Goal: Information Seeking & Learning: Learn about a topic

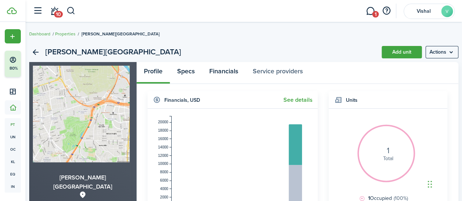
drag, startPoint x: 189, startPoint y: 72, endPoint x: 209, endPoint y: 72, distance: 19.7
click at [189, 72] on link "Specs" at bounding box center [186, 73] width 32 height 22
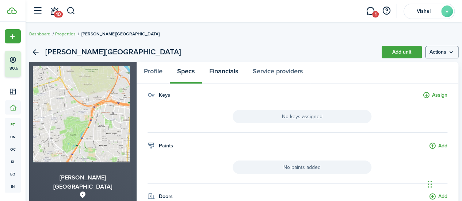
click at [235, 71] on link "Financials" at bounding box center [223, 73] width 43 height 22
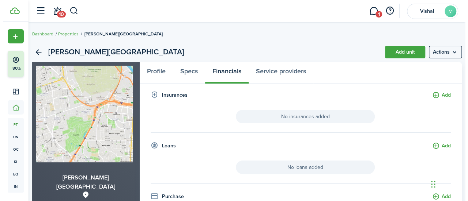
scroll to position [170, 0]
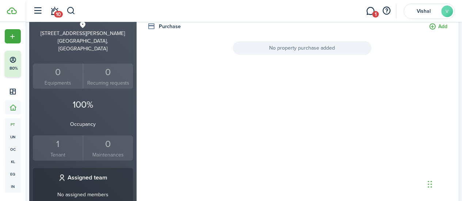
click at [294, 47] on span "No property purchase added" at bounding box center [302, 48] width 139 height 14
click at [436, 28] on button "Add" at bounding box center [438, 27] width 19 height 8
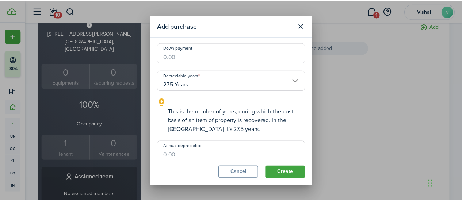
scroll to position [0, 0]
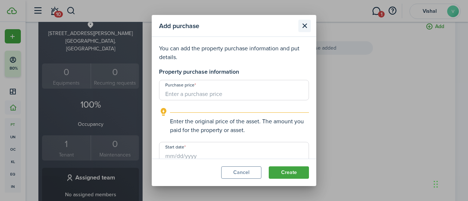
click at [308, 30] on button "Close modal" at bounding box center [304, 26] width 12 height 12
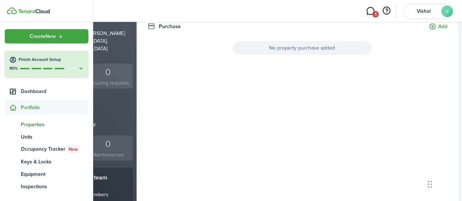
click at [30, 122] on span "Properties" at bounding box center [55, 125] width 68 height 8
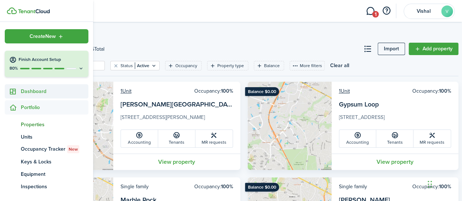
click at [29, 94] on span "Dashboard" at bounding box center [55, 92] width 68 height 8
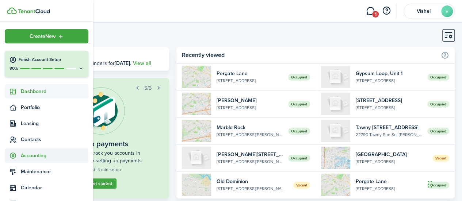
click at [38, 152] on span "Accounting" at bounding box center [55, 156] width 68 height 8
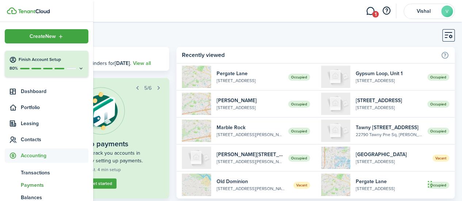
click at [37, 183] on span "Payments" at bounding box center [55, 186] width 68 height 8
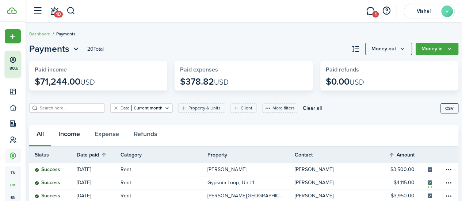
click at [80, 136] on button "Income" at bounding box center [69, 136] width 36 height 22
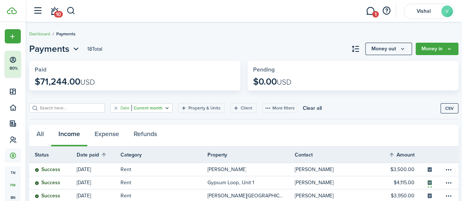
click at [159, 108] on filter-tag-value "Current month" at bounding box center [147, 108] width 31 height 7
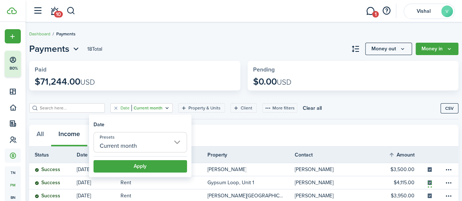
click at [180, 140] on input "Current month" at bounding box center [141, 142] width 94 height 20
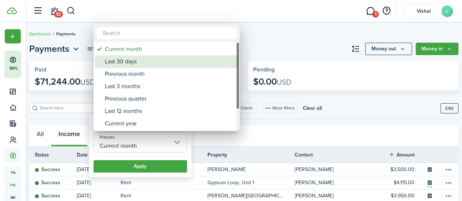
click at [132, 62] on div "Last 30 days" at bounding box center [169, 62] width 129 height 12
type input "Last 30 days"
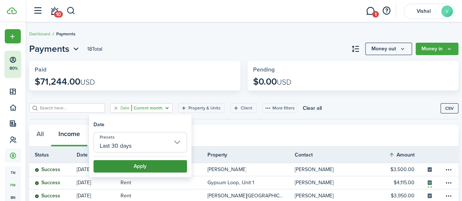
click at [155, 169] on button "Apply" at bounding box center [141, 166] width 94 height 12
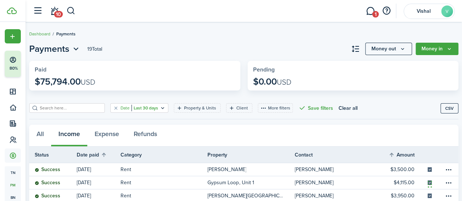
click at [153, 107] on filter-tag-value "Last 30 days" at bounding box center [145, 108] width 27 height 7
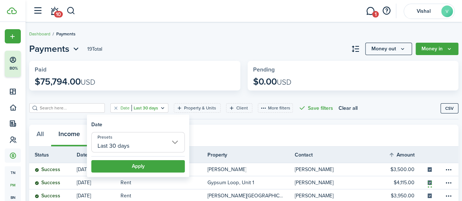
click at [173, 147] on input "Last 30 days" at bounding box center [138, 142] width 94 height 20
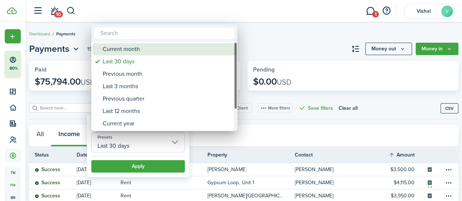
click at [135, 54] on div "Current month" at bounding box center [167, 49] width 129 height 12
type input "Current month"
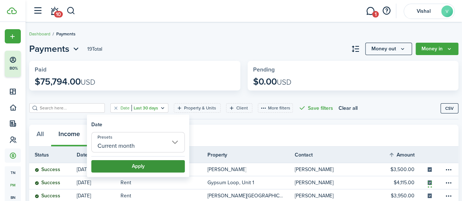
click at [146, 164] on button "Apply" at bounding box center [138, 166] width 94 height 12
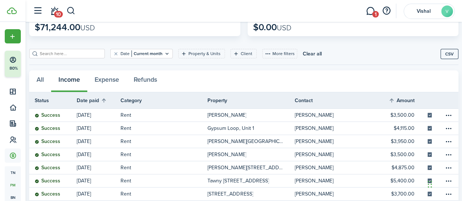
scroll to position [23, 0]
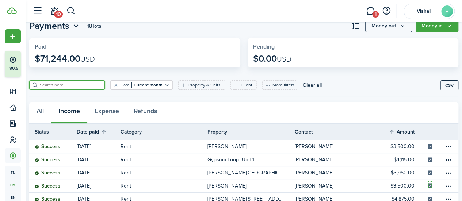
click at [89, 84] on input "search" at bounding box center [70, 85] width 64 height 7
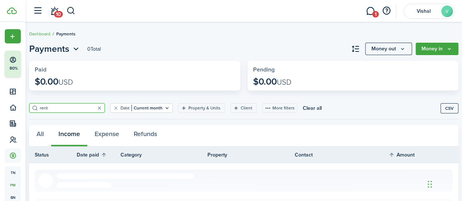
type input "rent"
click at [146, 109] on filter-tag-value "Current month" at bounding box center [147, 108] width 31 height 7
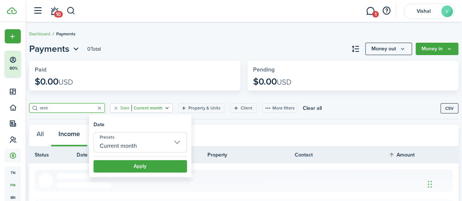
click at [139, 143] on input "Current month" at bounding box center [141, 142] width 94 height 20
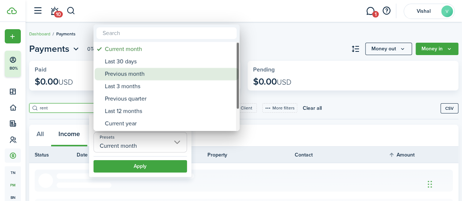
click at [139, 73] on div "Previous month" at bounding box center [169, 74] width 129 height 12
type input "Previous month"
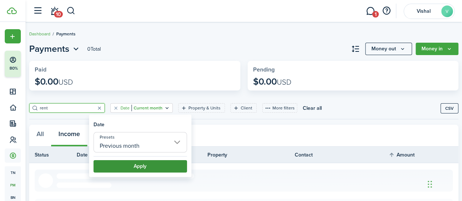
click at [140, 167] on button "Apply" at bounding box center [141, 166] width 94 height 12
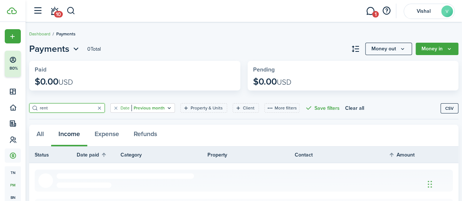
click at [162, 108] on filter-tag-value "Previous month" at bounding box center [148, 108] width 33 height 7
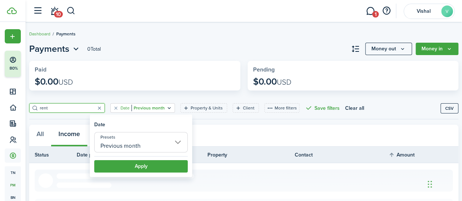
click at [128, 144] on input "Previous month" at bounding box center [141, 142] width 94 height 20
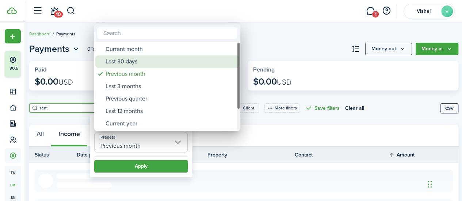
click at [133, 60] on div "Last 30 days" at bounding box center [170, 62] width 129 height 12
type input "Last 30 days"
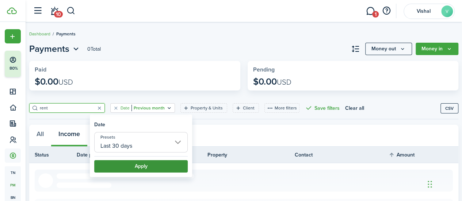
click at [149, 171] on button "Apply" at bounding box center [141, 166] width 94 height 12
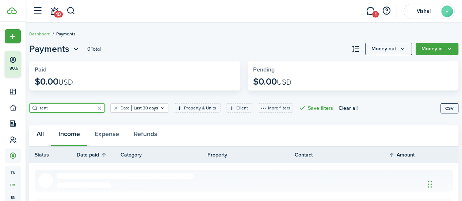
click at [45, 131] on button "All" at bounding box center [40, 136] width 22 height 22
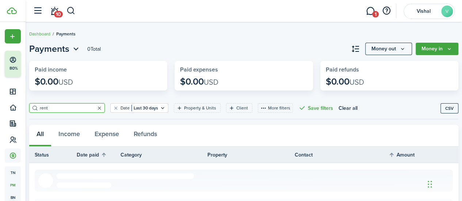
click at [101, 110] on button "button" at bounding box center [99, 108] width 10 height 10
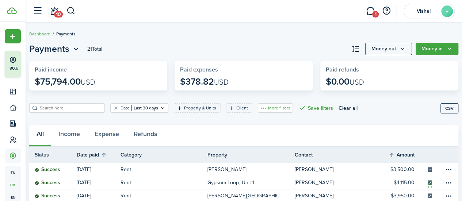
click at [261, 109] on button "More filters" at bounding box center [275, 108] width 35 height 10
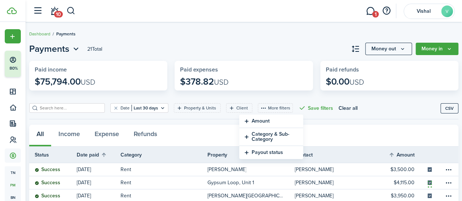
click at [255, 121] on button "Amount" at bounding box center [271, 122] width 64 height 14
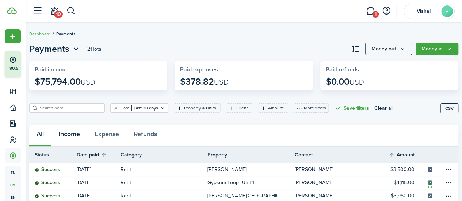
click at [78, 137] on button "Income" at bounding box center [69, 136] width 36 height 22
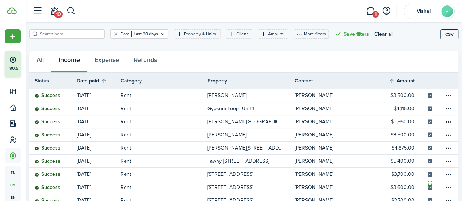
scroll to position [50, 0]
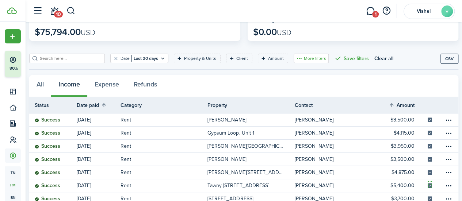
click at [295, 58] on button "More filters" at bounding box center [311, 59] width 35 height 10
click at [283, 74] on button "Category & Sub-Category" at bounding box center [306, 74] width 64 height 18
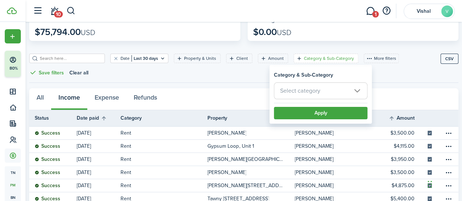
click at [285, 89] on span "Select category" at bounding box center [300, 91] width 40 height 8
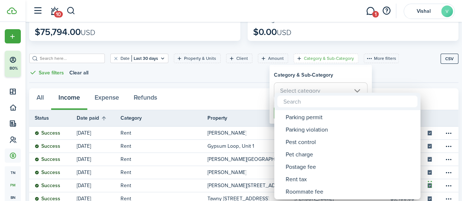
click at [235, 81] on div at bounding box center [231, 101] width 579 height 318
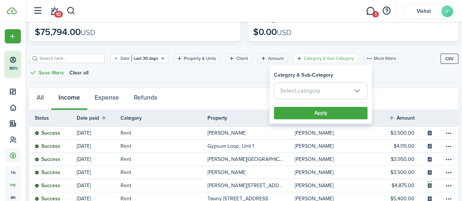
click at [405, 84] on div "Payments 19 Total Money out Money in Paid $75,794.00 USD Pending $0.00 USD Date…" at bounding box center [244, 185] width 437 height 384
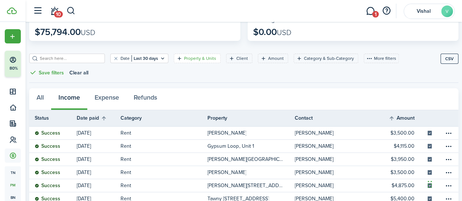
click at [178, 61] on filter-tag "Property & Units" at bounding box center [197, 59] width 47 height 10
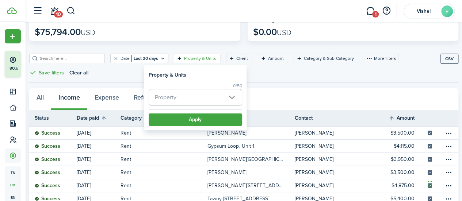
click at [202, 95] on span "Property" at bounding box center [195, 98] width 93 height 16
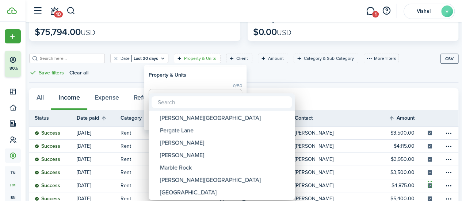
click at [268, 72] on div at bounding box center [231, 101] width 579 height 318
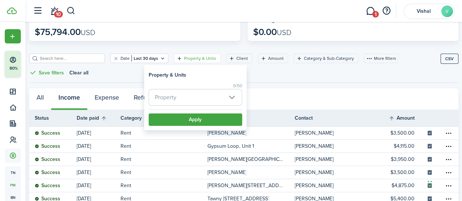
click at [297, 95] on div "All Income Expense Refunds" at bounding box center [243, 99] width 429 height 22
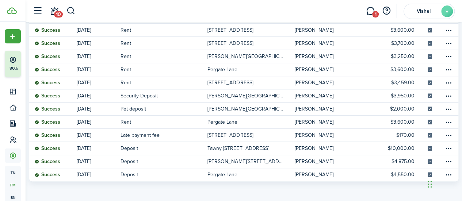
scroll to position [0, 0]
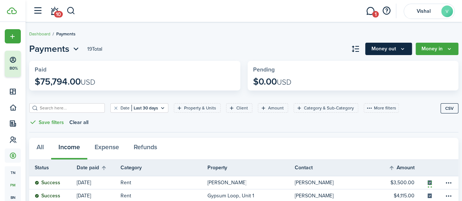
click at [392, 53] on button "Money out" at bounding box center [388, 49] width 47 height 12
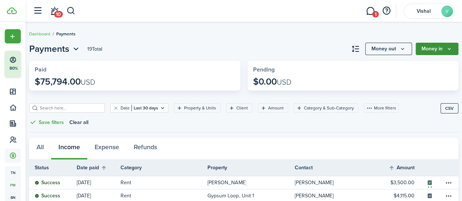
click at [446, 50] on button "Money in" at bounding box center [437, 49] width 43 height 12
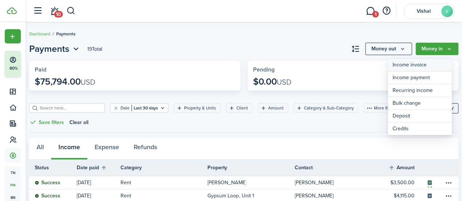
click at [413, 66] on link "Income invoice" at bounding box center [420, 65] width 64 height 13
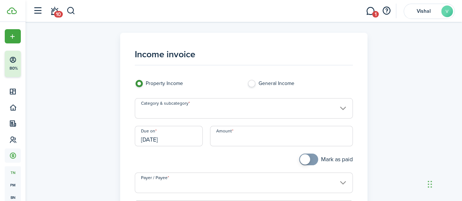
scroll to position [170, 0]
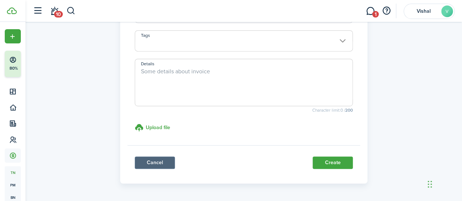
click at [168, 163] on link "Cancel" at bounding box center [155, 163] width 40 height 12
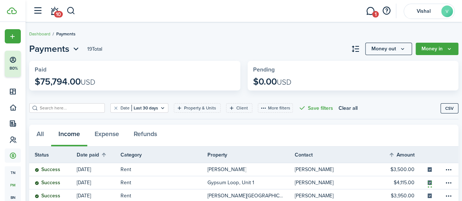
click at [91, 106] on input "search" at bounding box center [70, 108] width 64 height 7
click at [347, 106] on button "Clear all" at bounding box center [348, 108] width 19 height 10
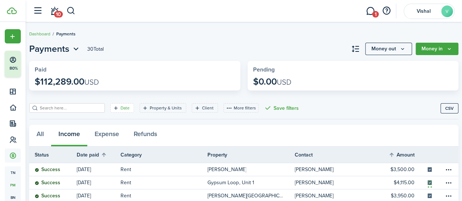
click at [126, 108] on filter-tag-label "Date" at bounding box center [125, 108] width 9 height 7
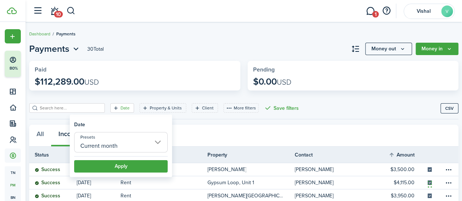
click at [126, 146] on input "Current month" at bounding box center [121, 142] width 94 height 20
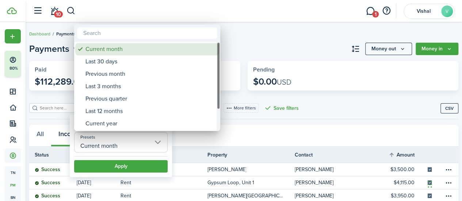
click at [106, 47] on div "Current month" at bounding box center [150, 49] width 129 height 12
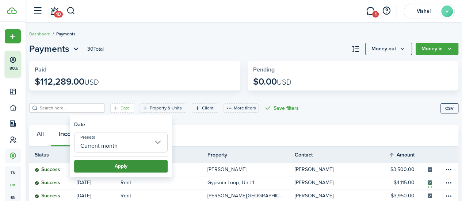
click at [106, 168] on button "Apply" at bounding box center [121, 166] width 94 height 12
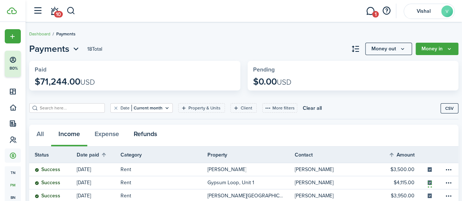
click at [154, 134] on button "Refunds" at bounding box center [145, 136] width 38 height 22
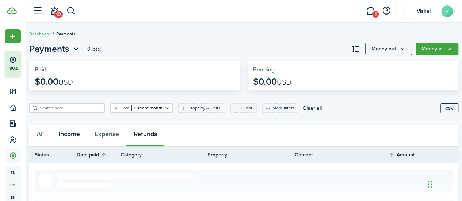
click at [69, 136] on button "Income" at bounding box center [69, 136] width 36 height 22
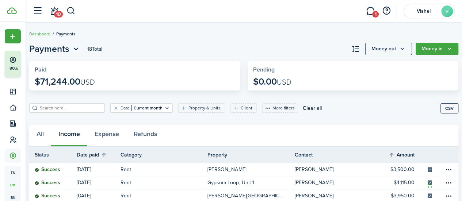
click at [372, 12] on link "1" at bounding box center [371, 11] width 14 height 19
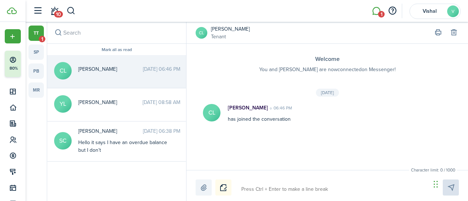
click at [272, 190] on textarea at bounding box center [333, 189] width 189 height 12
type textarea "P"
type textarea "Pl"
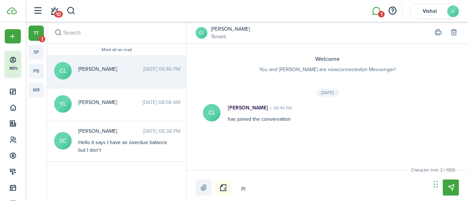
type textarea "Ple"
type textarea "Plea"
type textarea "Pleas"
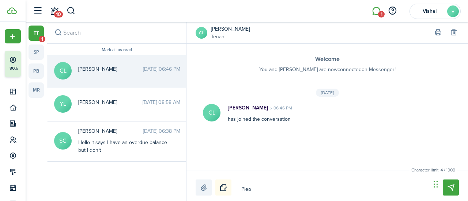
type textarea "Pleas"
type textarea "Please"
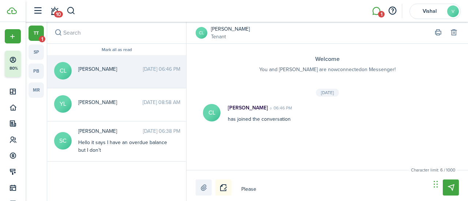
type textarea "Please r"
type textarea "Please re"
type textarea "Please ree"
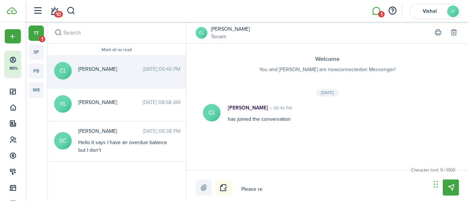
type textarea "Please ree"
type textarea "Please re"
type textarea "Please r"
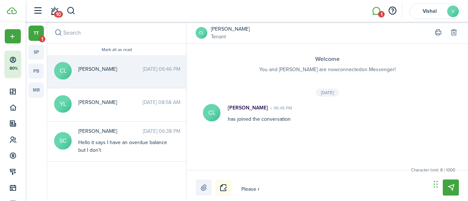
type textarea "Please"
type textarea "Please s"
type textarea "Please se"
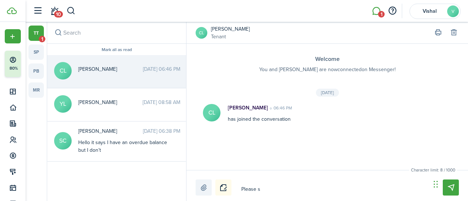
type textarea "Please se"
type textarea "Please sen"
type textarea "Please send"
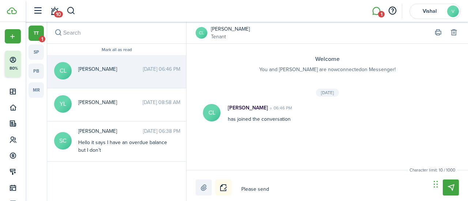
type textarea "Please send"
type textarea "Please send y"
type textarea "Please send yo"
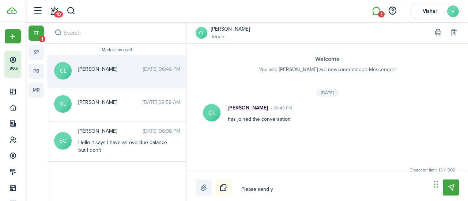
type textarea "Please send yo"
type textarea "Please send you"
type textarea "Please send your"
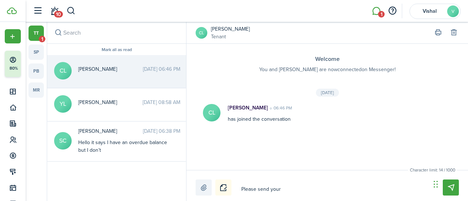
type textarea "Please send your"
type textarea "Please send your n"
type textarea "Please send your nr"
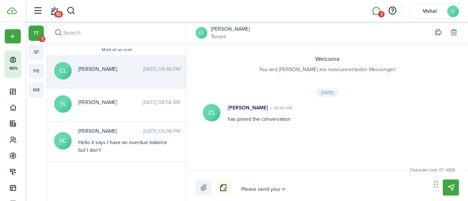
type textarea "Please send your nr"
type textarea "Please send your n"
type textarea "Please send your"
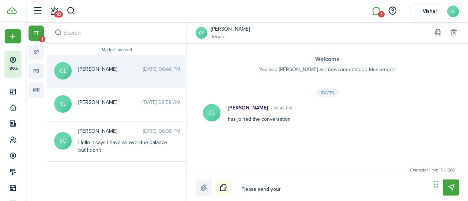
type textarea "Please send your"
type textarea "Please send you"
type textarea "Please send yo"
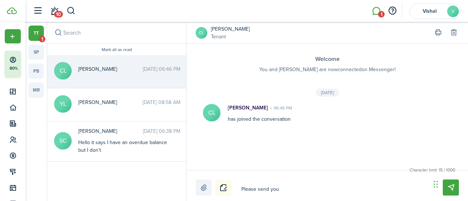
type textarea "Please send yo"
type textarea "Please send y"
type textarea "Please send"
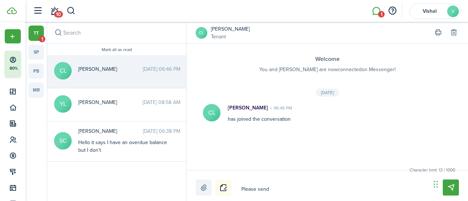
type textarea "Please send"
type textarea "Please sen"
type textarea "Please se"
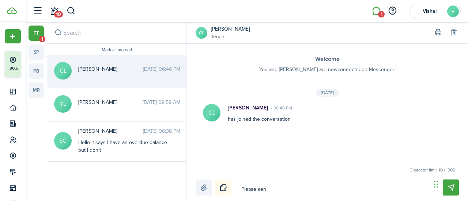
type textarea "Please se"
type textarea "Please s"
type textarea "Please"
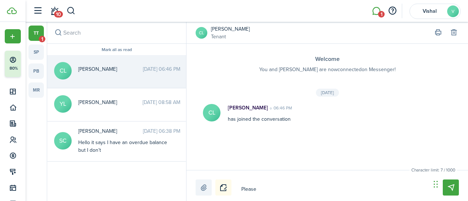
type textarea "Please l"
type textarea "Please le"
type textarea "Please let"
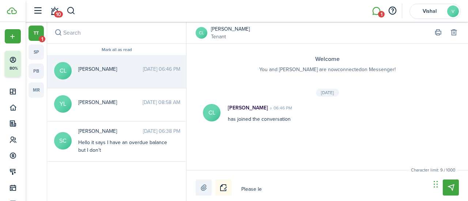
type textarea "Please let"
type textarea "Please let e"
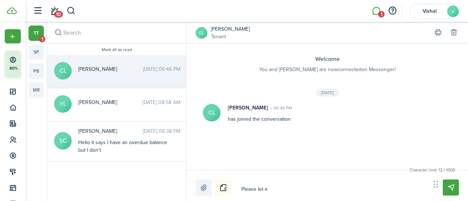
type textarea "Please let"
type textarea "Please let a"
type textarea "Please let al"
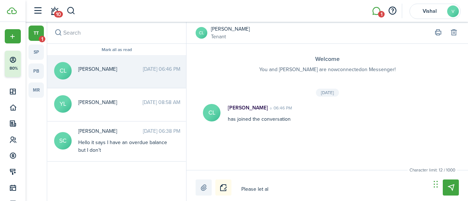
type textarea "Please let al"
type textarea "Please let all"
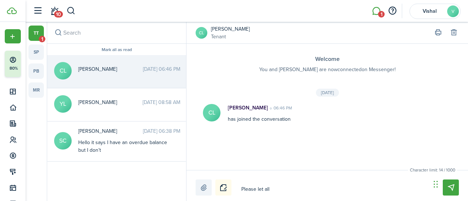
type textarea "Please let all k"
type textarea "Please let all kn"
type textarea "Please let all kno"
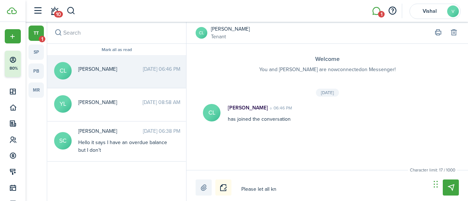
type textarea "Please let all kno"
type textarea "Please let all know"
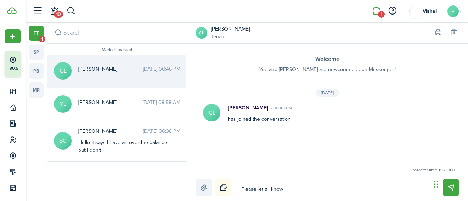
type textarea "Please let all know t"
type textarea "Please let all know to"
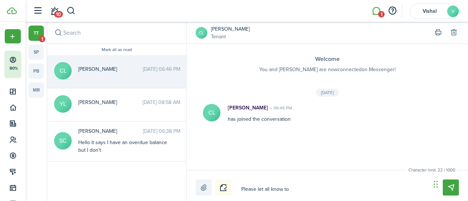
type textarea "Please let all know to"
type textarea "Please let all know to u"
type textarea "Please let all know to up"
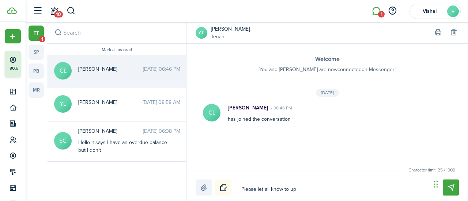
type textarea "Please let all know to upd"
type textarea "Please let all know to upda"
type textarea "Please let all know to updat"
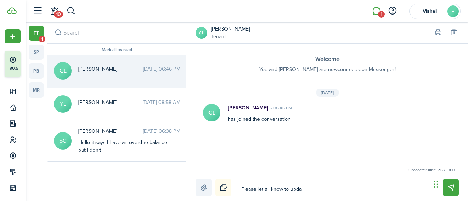
type textarea "Please let all know to updat"
type textarea "Please let all know to update"
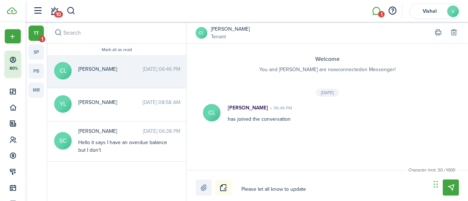
type textarea "Please let all know to update t"
type textarea "Please let all know to update th"
type textarea "Please let all know to update the"
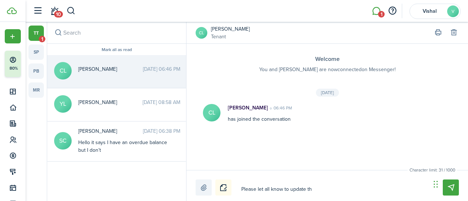
type textarea "Please let all know to update the"
type textarea "Please let all know to update the r"
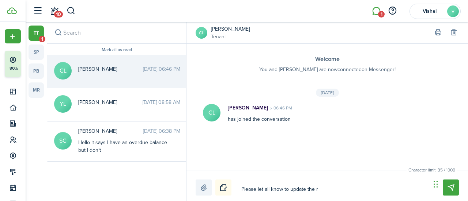
type textarea "Please let all know to update the re"
type textarea "Please let all know to update the ren"
type textarea "Please let all know to update the rent"
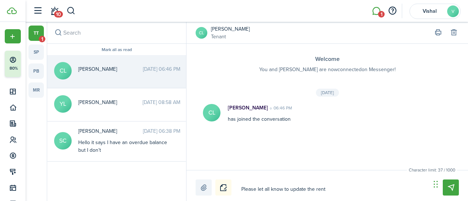
type textarea "Please let all know to update the rent"
type textarea "Please let all know to update the rente"
type textarea "Please let all know to update the renter"
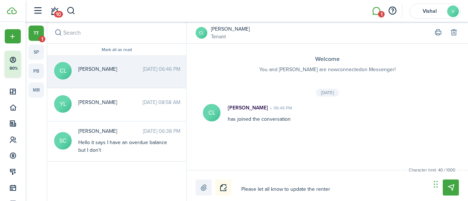
type textarea "Please let all know to update the renter'"
type textarea "Please let all know to update the renter's"
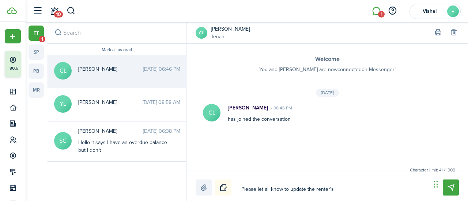
type textarea "Please let all know to update the renter's"
type textarea "Please let all know to update the renter's i"
type textarea "Please let all know to update the renter's in"
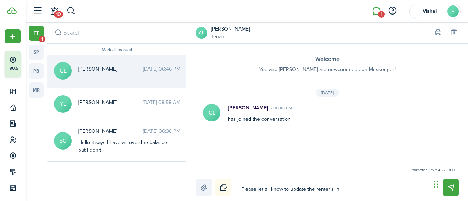
type textarea "Please let all know to update the renter's ins"
type textarea "Please let all know to update the renter's insu"
type textarea "Please let all know to update the renter's insur"
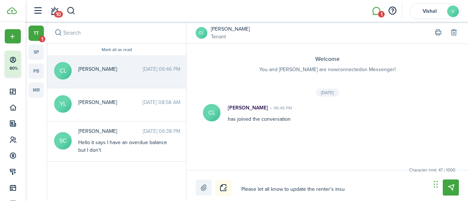
type textarea "Please let all know to update the renter's insur"
type textarea "Please let all know to update the renter's insura"
type textarea "Please let all know to update the renter's insuran"
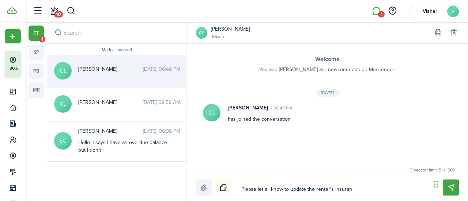
type textarea "Please let all know to update the renter's insuranc"
type textarea "Please let all know to update the renter's insurance"
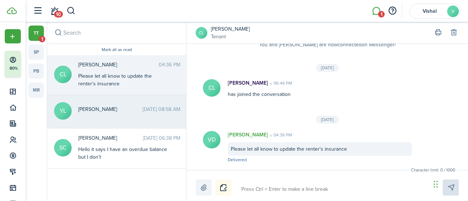
click at [133, 101] on messenger-thread-item "[PERSON_NAME] [DATE] 08:58 AM" at bounding box center [116, 111] width 139 height 33
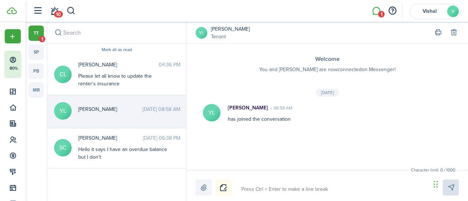
click at [273, 188] on textarea at bounding box center [333, 189] width 189 height 12
type textarea "H"
type textarea "He"
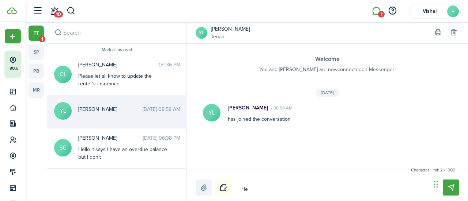
type textarea "Hel"
type textarea "Hell"
type textarea "Hello"
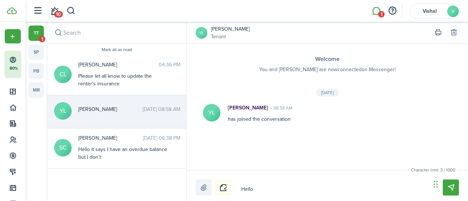
type textarea "Hello"
type textarea "Hello,"
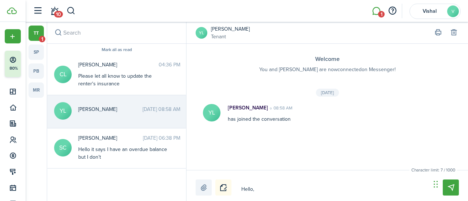
type textarea "Hello, W"
type textarea "Hello, We"
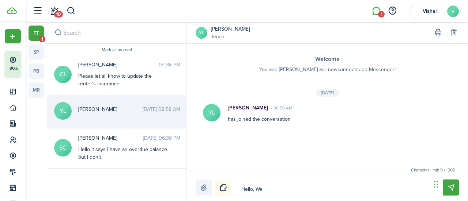
type textarea "Hello, We"
type textarea "Hello, We w"
type textarea "Hello, We wi"
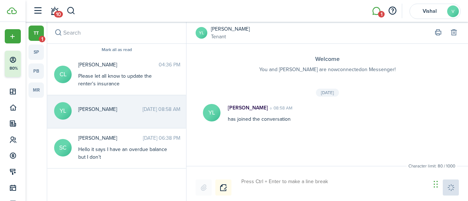
scroll to position [33, 0]
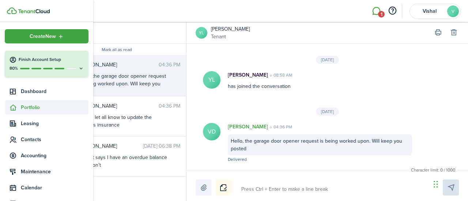
click at [31, 106] on span "Portfolio" at bounding box center [55, 108] width 68 height 8
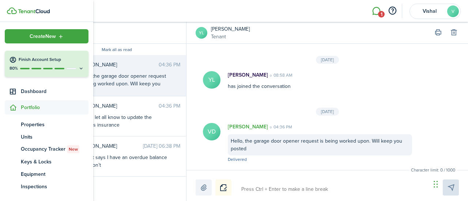
scroll to position [163, 0]
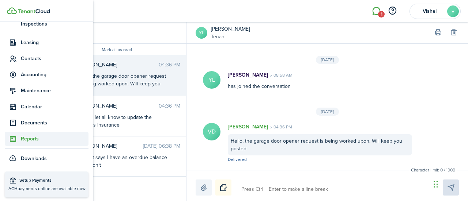
click at [31, 143] on span "Reports" at bounding box center [55, 139] width 68 height 8
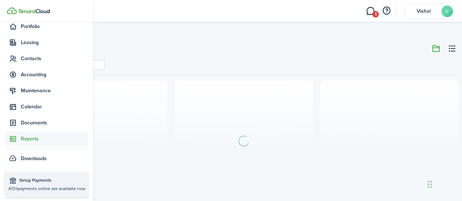
scroll to position [81, 0]
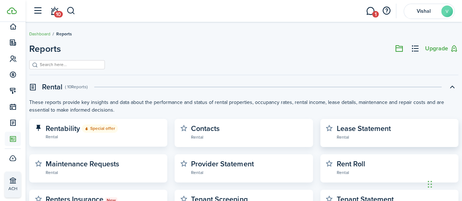
click at [357, 127] on widget-stats-description "Lease Statement" at bounding box center [364, 128] width 54 height 11
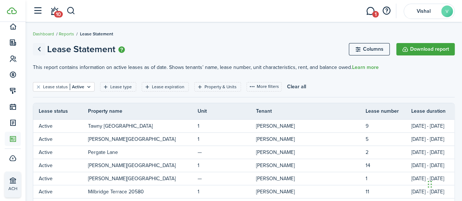
click at [38, 49] on link "Go back" at bounding box center [39, 49] width 12 height 12
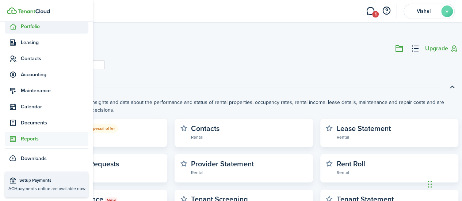
click at [29, 30] on span "Portfolio" at bounding box center [55, 27] width 68 height 8
